Goal: Task Accomplishment & Management: Manage account settings

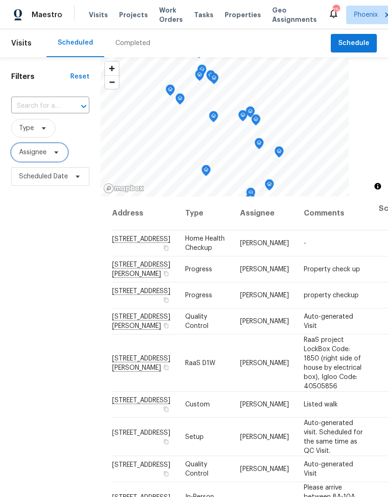
click at [30, 153] on span "Assignee" at bounding box center [32, 152] width 27 height 9
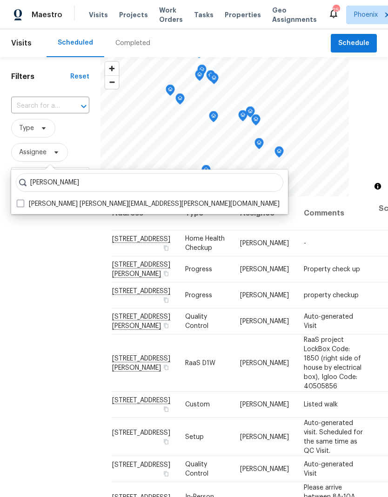
type input "[PERSON_NAME]"
click at [20, 202] on span at bounding box center [20, 203] width 7 height 7
click at [20, 202] on input "[PERSON_NAME] [PERSON_NAME][EMAIL_ADDRESS][PERSON_NAME][DOMAIN_NAME]" at bounding box center [20, 202] width 6 height 6
checkbox input "true"
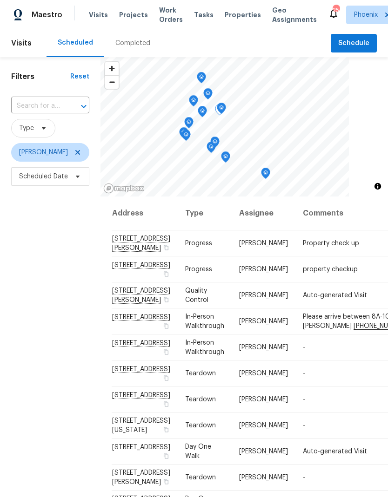
click at [0, 0] on icon at bounding box center [0, 0] width 0 height 0
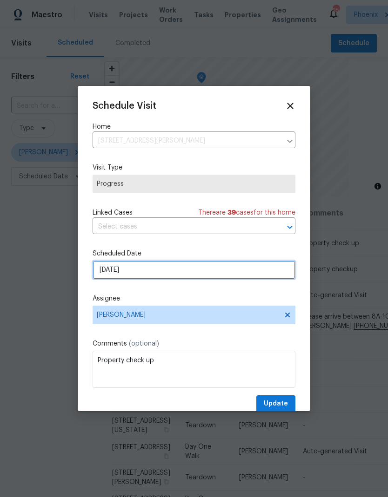
click at [182, 268] on input "[DATE]" at bounding box center [194, 270] width 203 height 19
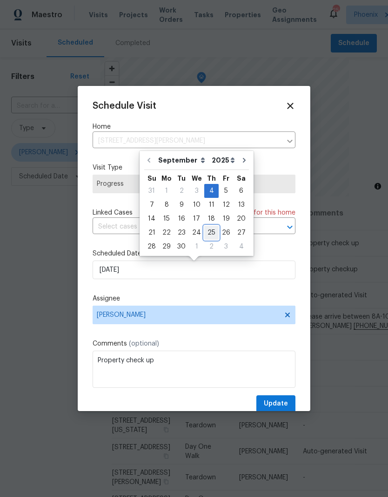
click at [204, 228] on div "25" at bounding box center [211, 232] width 14 height 13
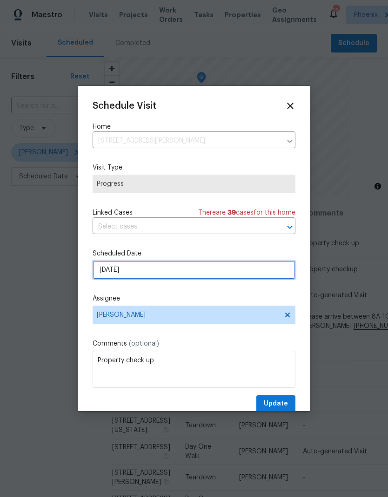
click at [169, 272] on input "[DATE]" at bounding box center [194, 270] width 203 height 19
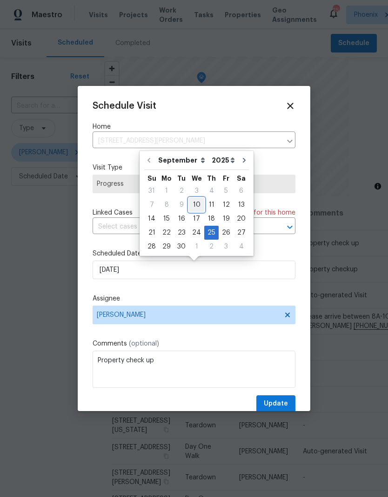
click at [196, 206] on div "10" at bounding box center [196, 205] width 15 height 13
type input "[DATE]"
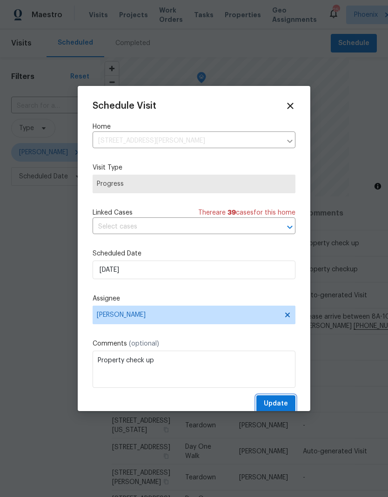
click at [280, 402] on span "Update" at bounding box center [276, 404] width 24 height 12
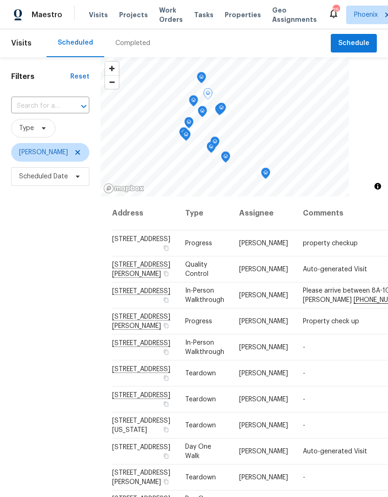
click at [0, 0] on icon at bounding box center [0, 0] width 0 height 0
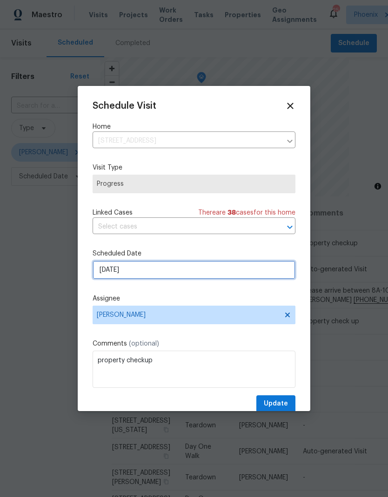
click at [159, 272] on input "[DATE]" at bounding box center [194, 270] width 203 height 19
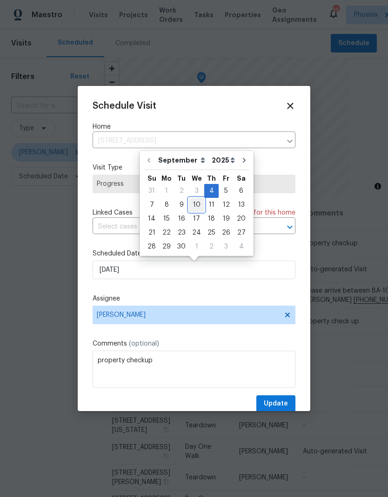
click at [197, 206] on div "10" at bounding box center [196, 205] width 15 height 13
type input "[DATE]"
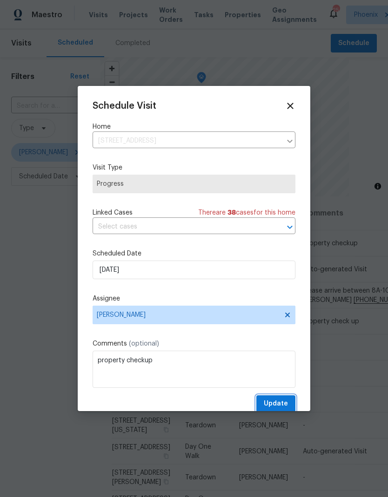
click at [282, 401] on span "Update" at bounding box center [276, 404] width 24 height 12
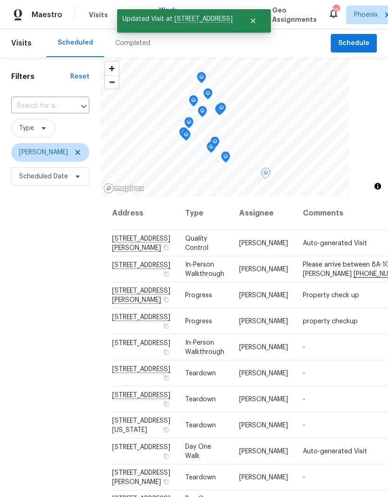
click at [0, 0] on icon at bounding box center [0, 0] width 0 height 0
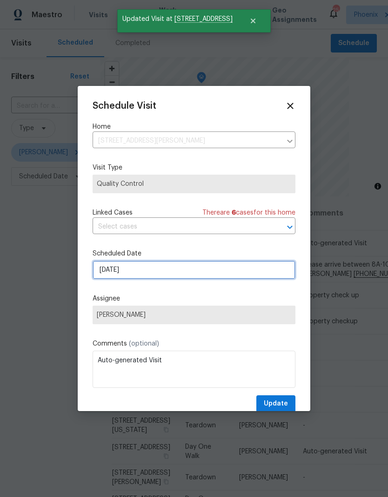
click at [182, 264] on input "[DATE]" at bounding box center [194, 270] width 203 height 19
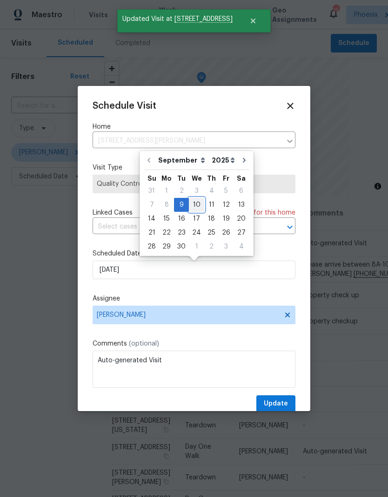
click at [198, 203] on div "10" at bounding box center [196, 205] width 15 height 13
type input "[DATE]"
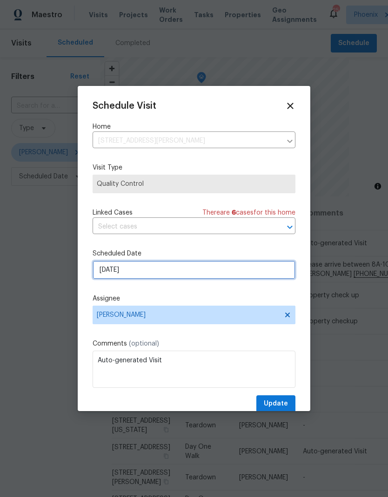
click at [208, 272] on input "[DATE]" at bounding box center [194, 270] width 203 height 19
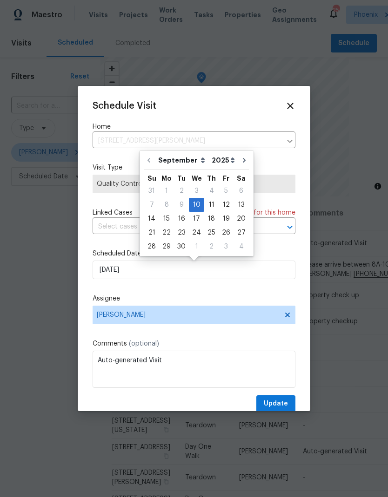
click at [295, 289] on div "Schedule Visit Home [STREET_ADDRESS][PERSON_NAME] ​ Visit Type Quality Control …" at bounding box center [194, 248] width 232 height 325
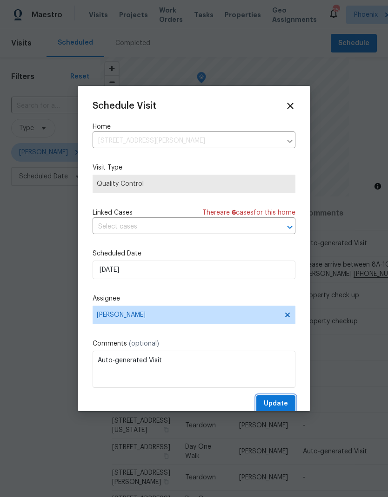
click at [283, 402] on span "Update" at bounding box center [276, 404] width 24 height 12
